Goal: Information Seeking & Learning: Learn about a topic

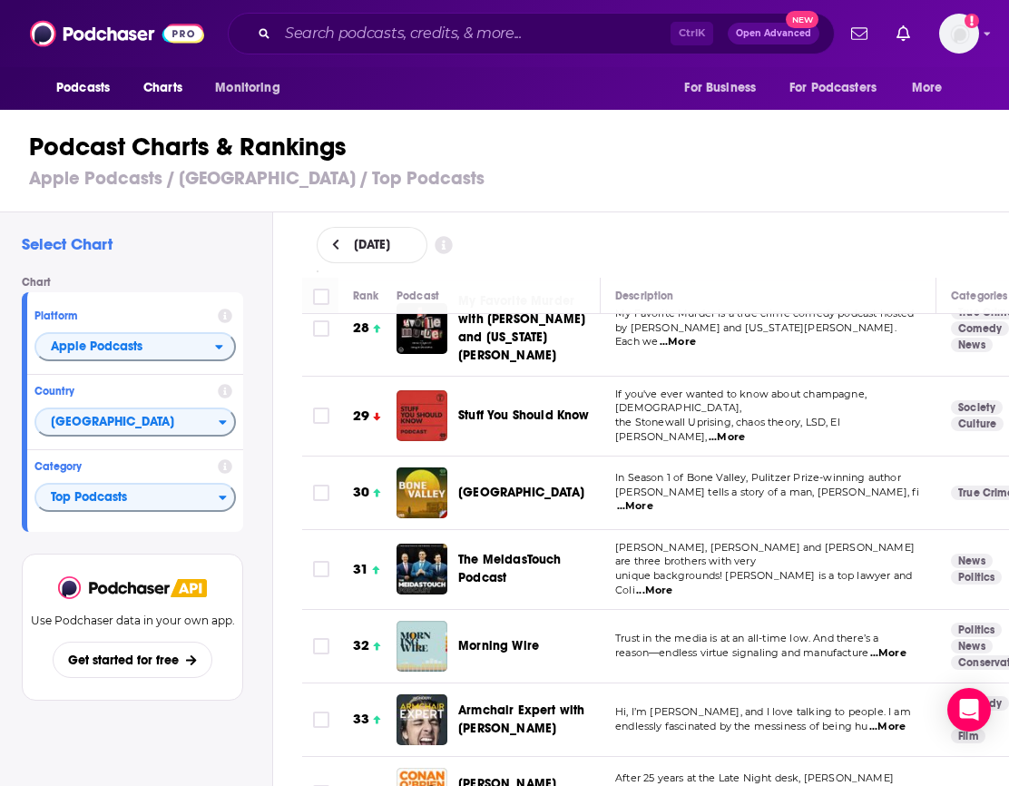
click at [268, 651] on div "Select Chart Chart Platform Apple Podcasts Country [GEOGRAPHIC_DATA] Category T…" at bounding box center [136, 550] width 272 height 676
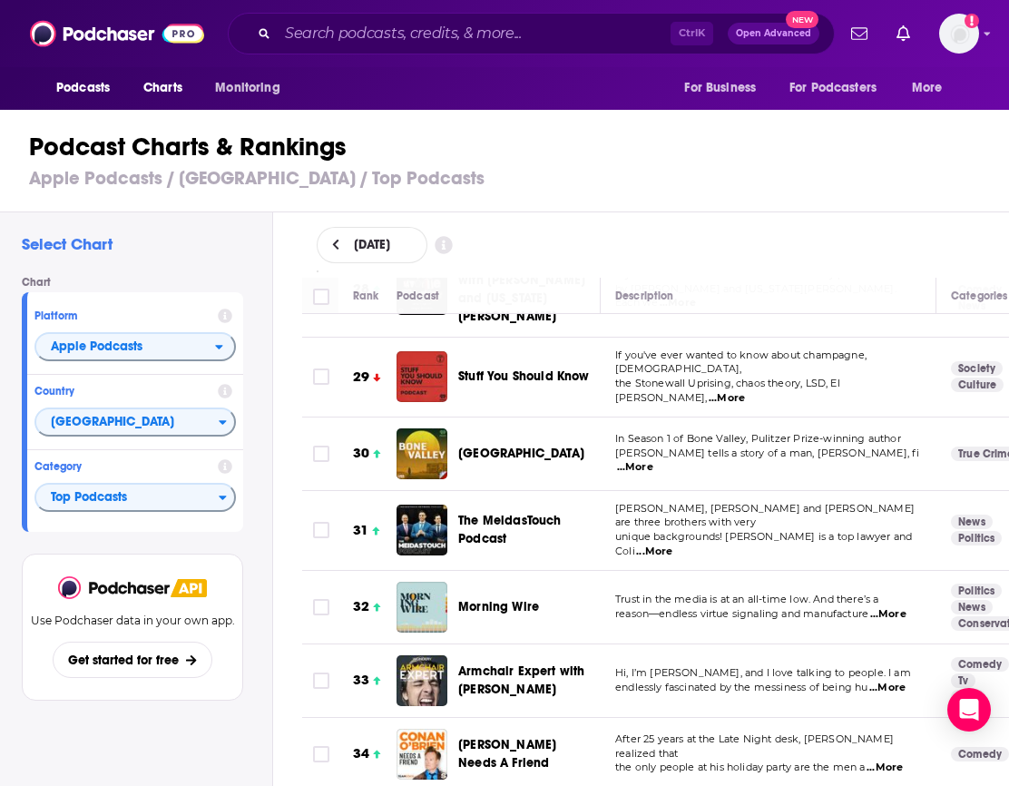
scroll to position [1933, 0]
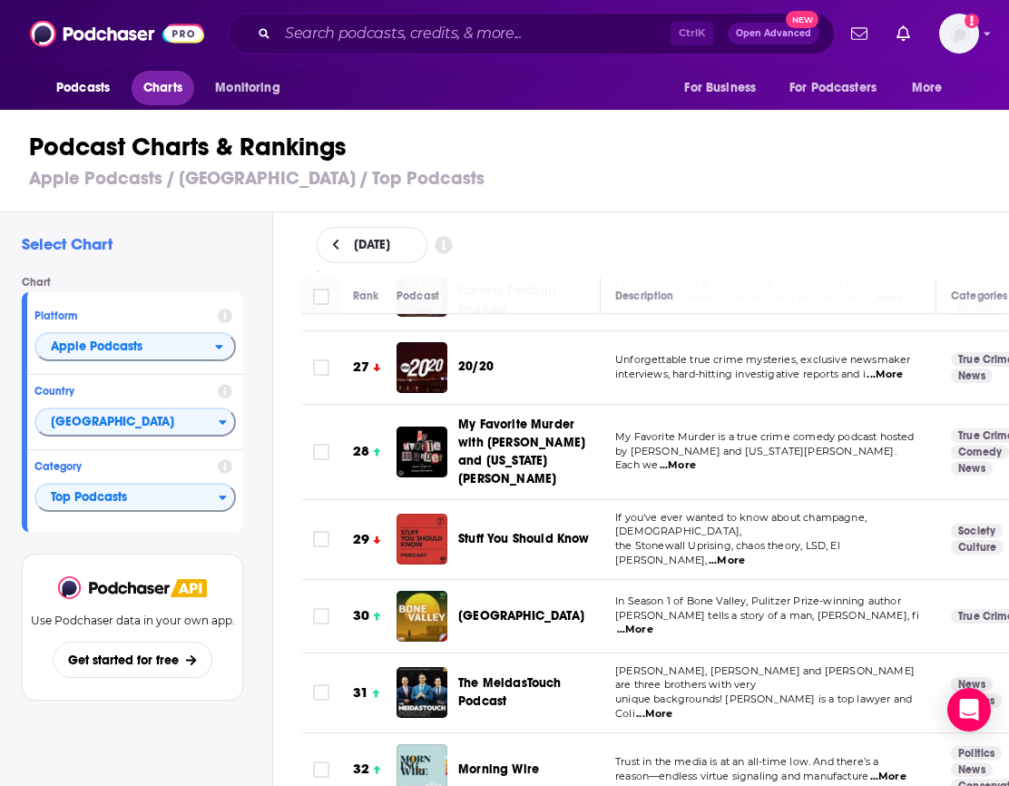
click at [162, 92] on span "Charts" at bounding box center [162, 87] width 39 height 25
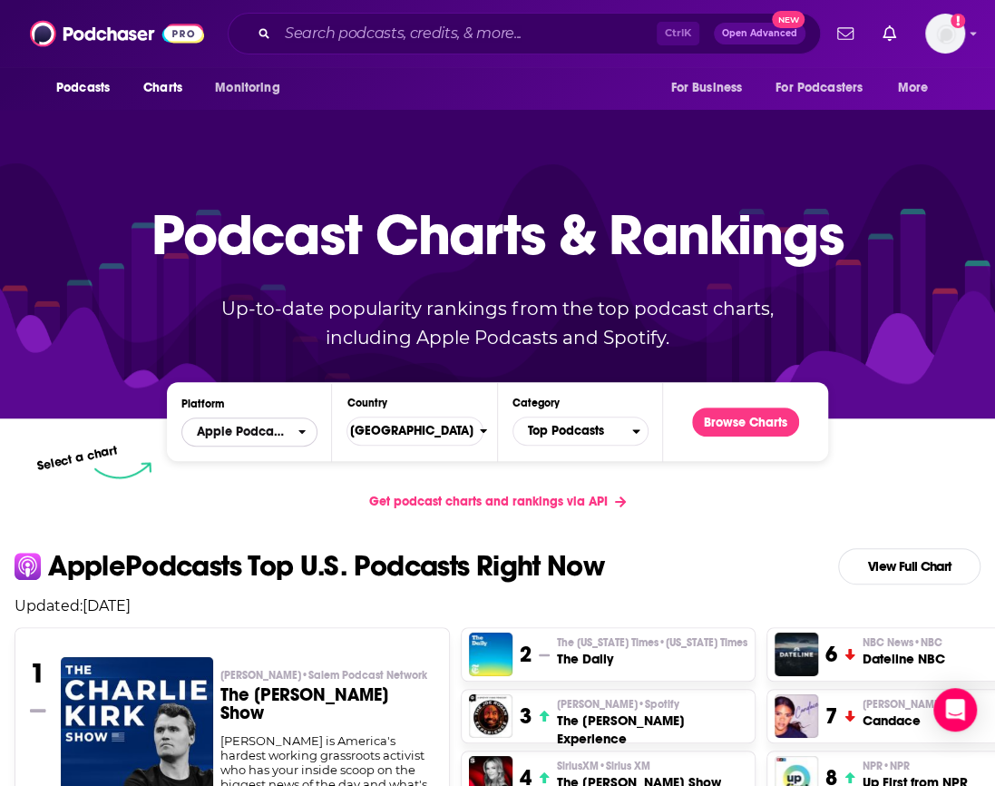
click at [263, 437] on span "Apple Podcasts" at bounding box center [242, 432] width 91 height 13
click at [259, 477] on div "Spotify" at bounding box center [250, 487] width 122 height 22
click at [731, 415] on button "Browse Charts" at bounding box center [745, 421] width 107 height 29
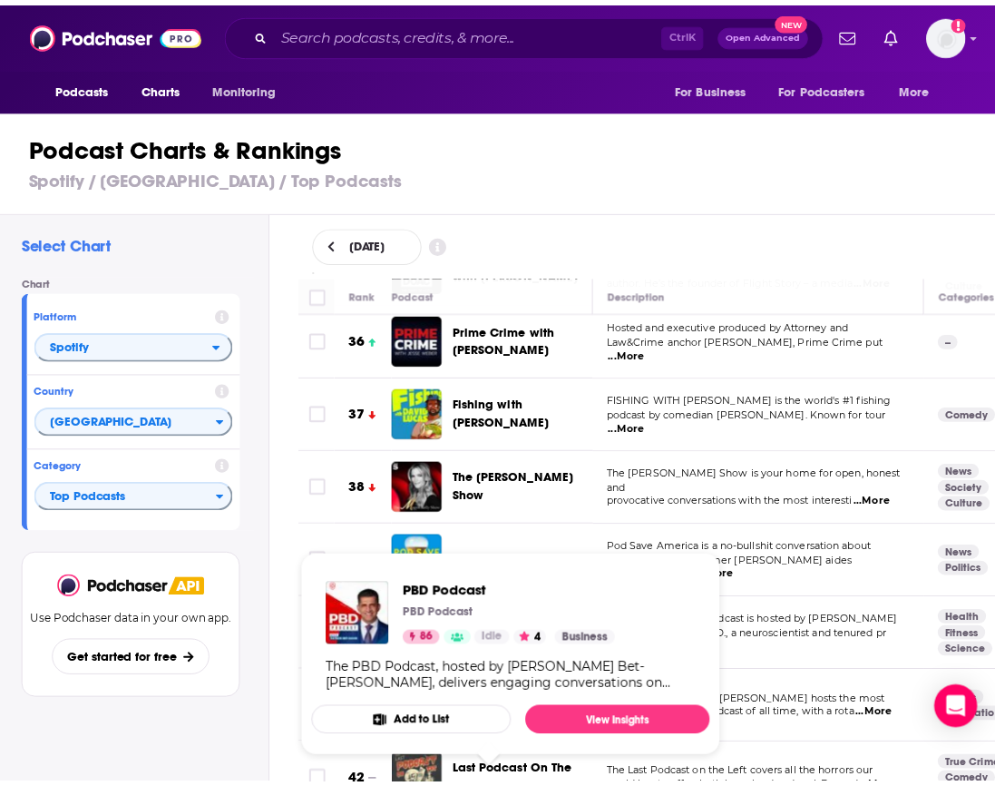
scroll to position [2467, 0]
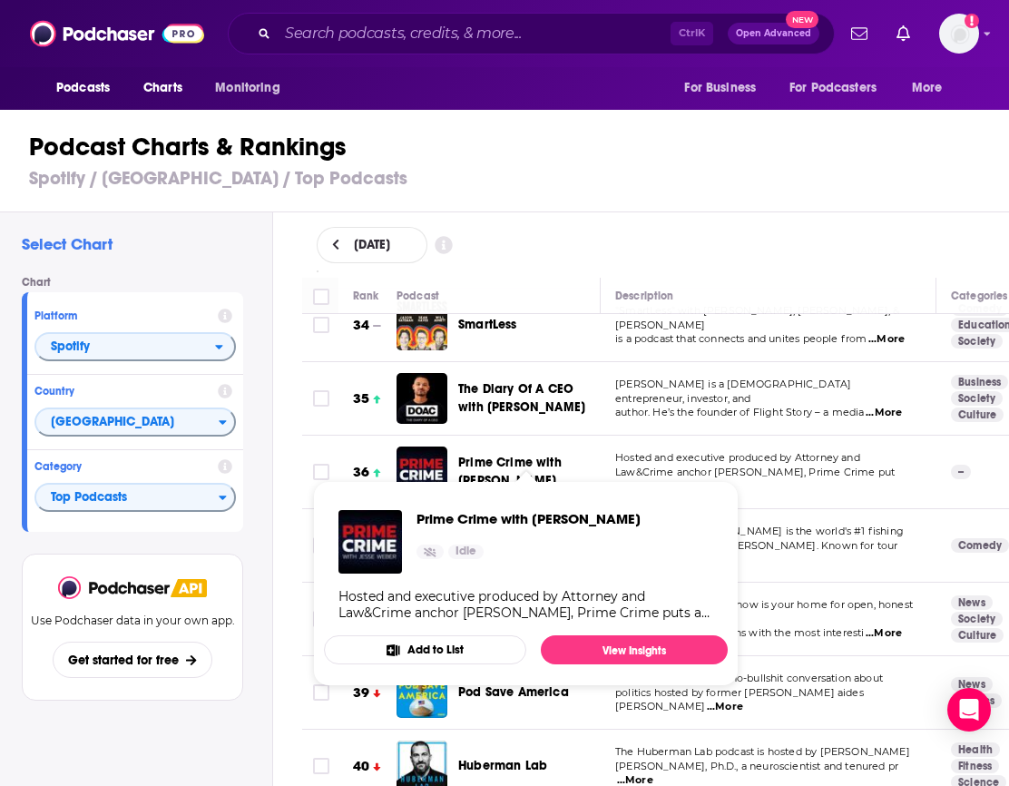
click at [484, 455] on span "Prime Crime with [PERSON_NAME]" at bounding box center [509, 472] width 103 height 34
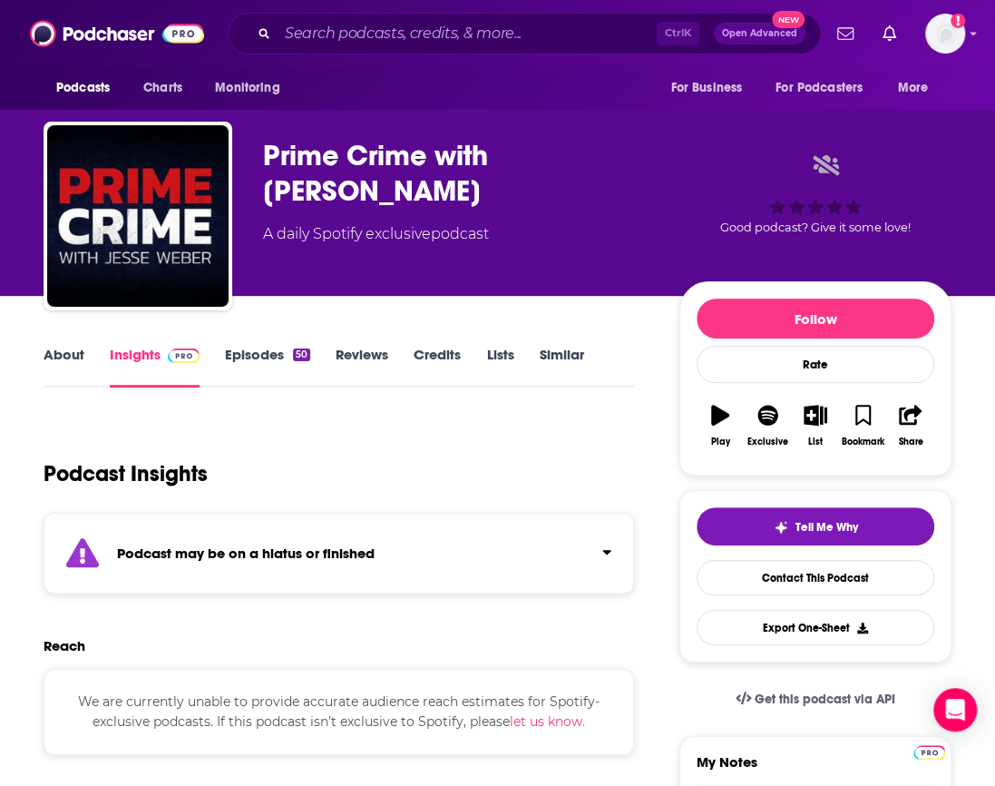
click at [333, 165] on div "Prime Crime with [PERSON_NAME]" at bounding box center [456, 173] width 387 height 71
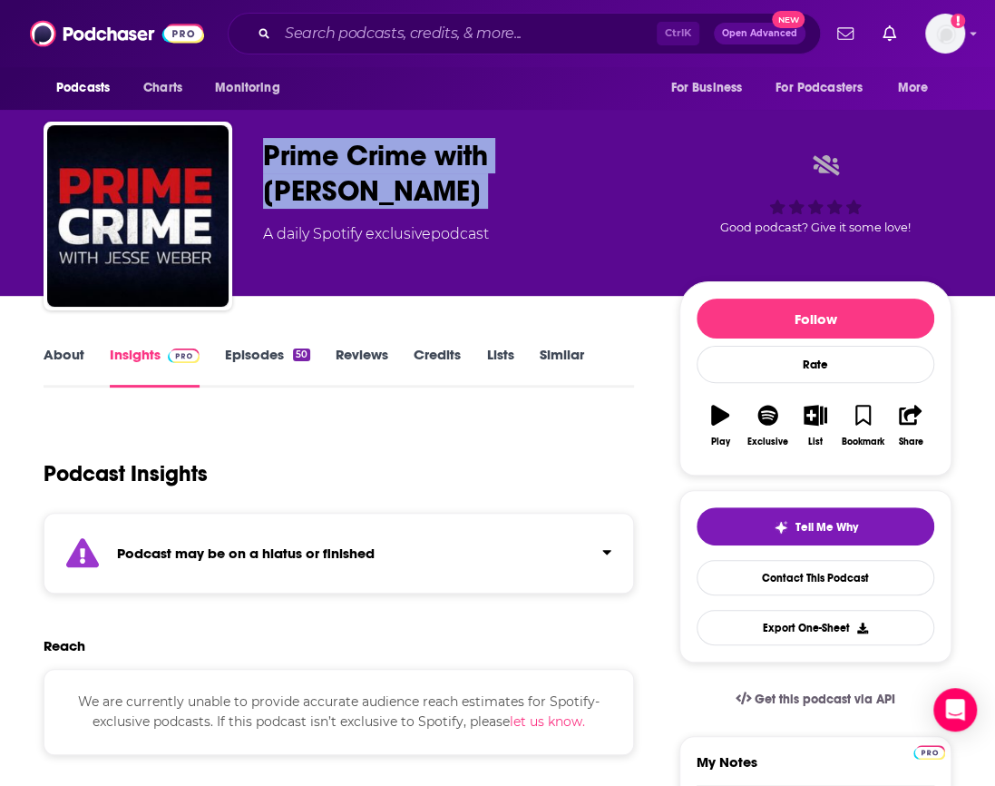
click at [333, 165] on div "Prime Crime with [PERSON_NAME]" at bounding box center [456, 173] width 387 height 71
copy div "Prime Crime with [PERSON_NAME]"
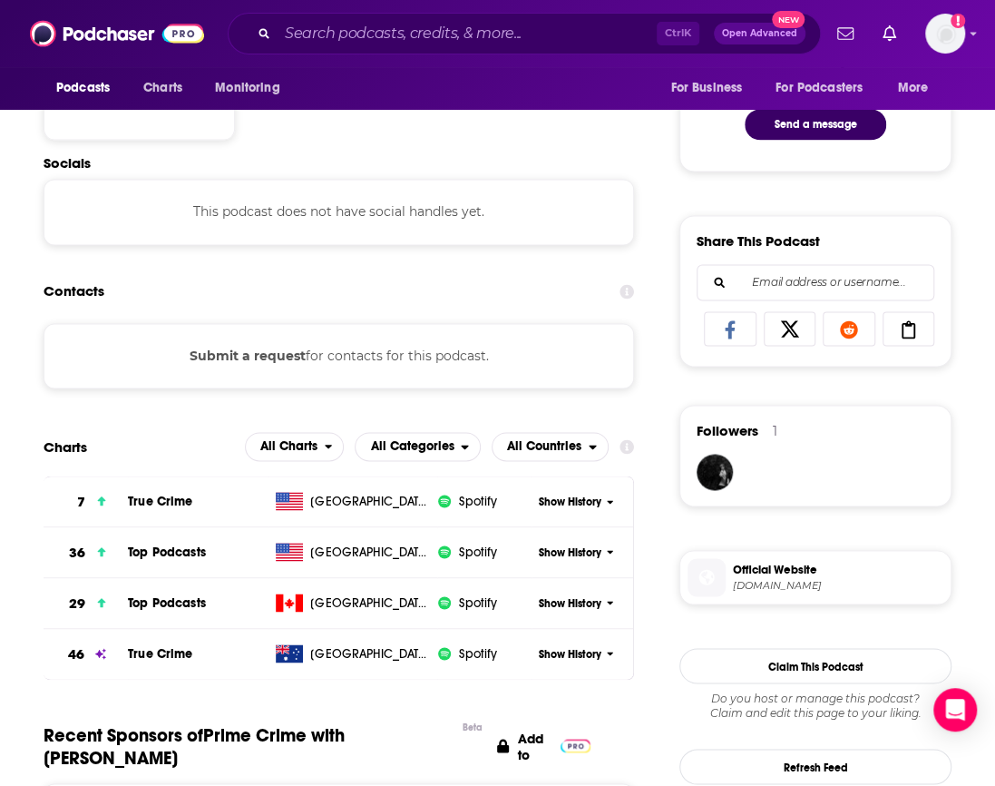
scroll to position [1003, 0]
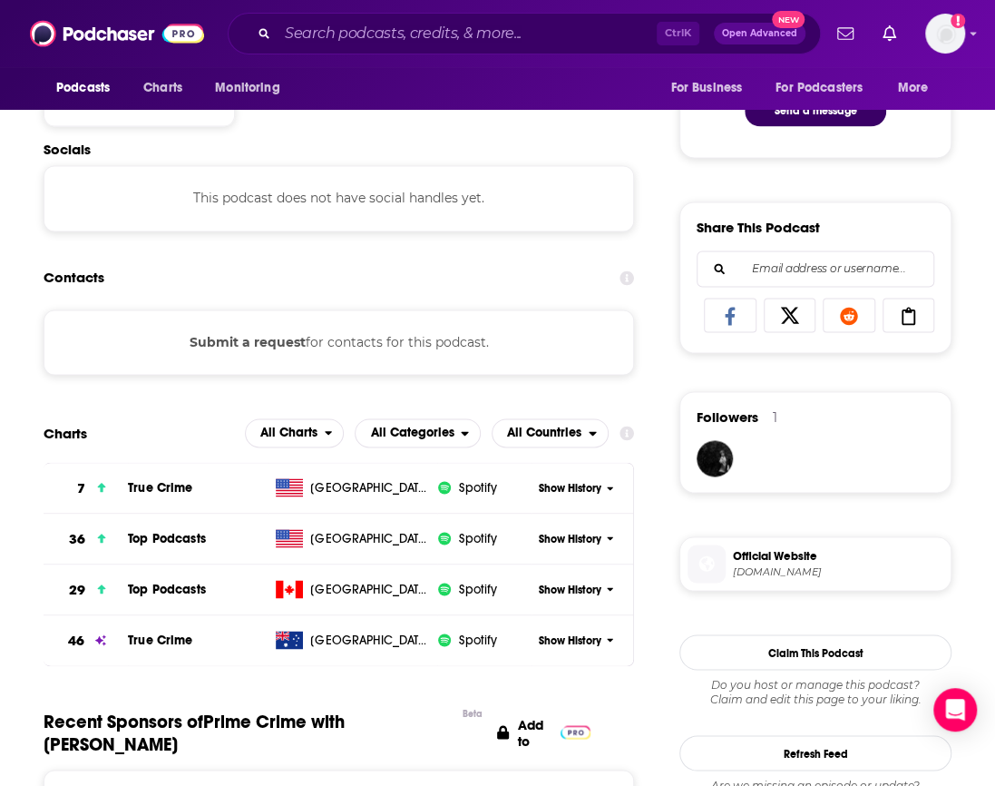
click at [546, 525] on div "Show History" at bounding box center [583, 538] width 102 height 44
click at [566, 531] on span "Show History" at bounding box center [570, 538] width 63 height 15
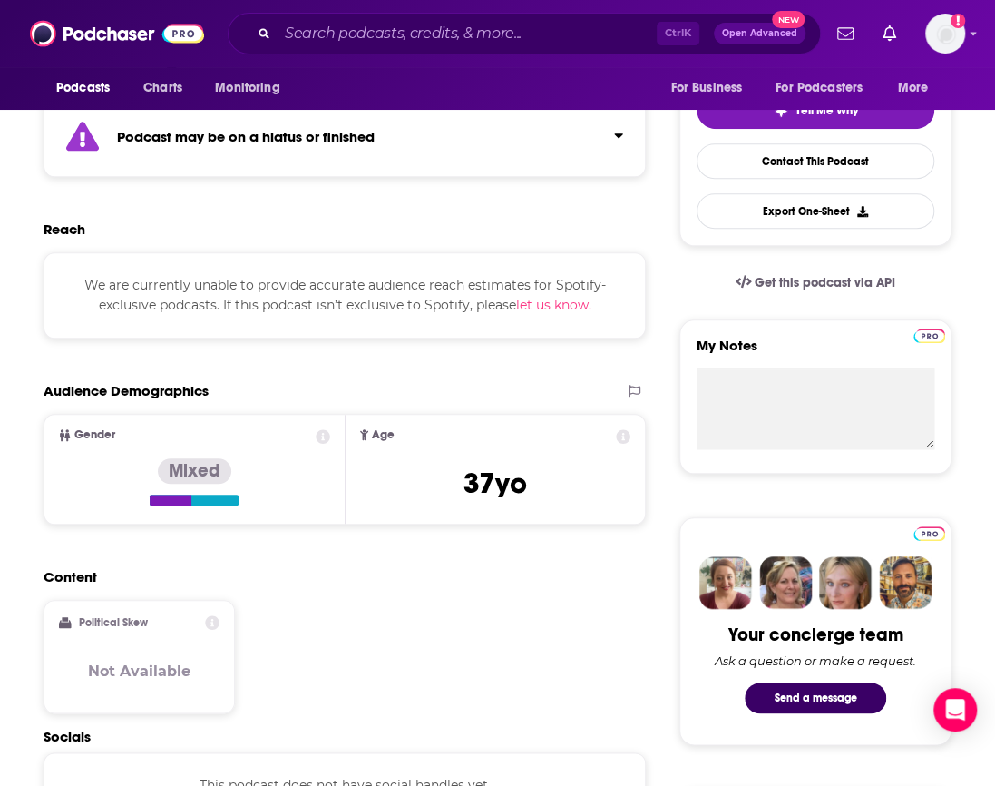
scroll to position [0, 0]
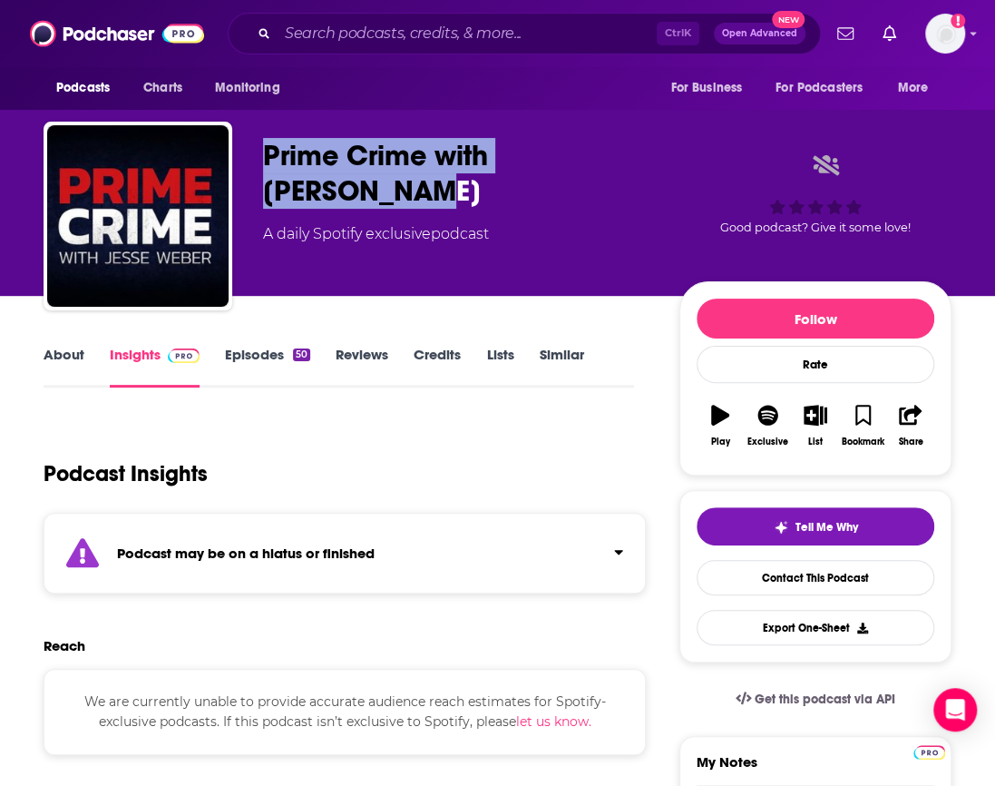
drag, startPoint x: 345, startPoint y: 196, endPoint x: 258, endPoint y: 153, distance: 97.0
click at [258, 153] on div "Prime Crime with [PERSON_NAME] A daily Spotify exclusive podcast Good podcast? …" at bounding box center [498, 220] width 908 height 196
copy h2 "Prime Crime with [PERSON_NAME]"
